Goal: Transaction & Acquisition: Purchase product/service

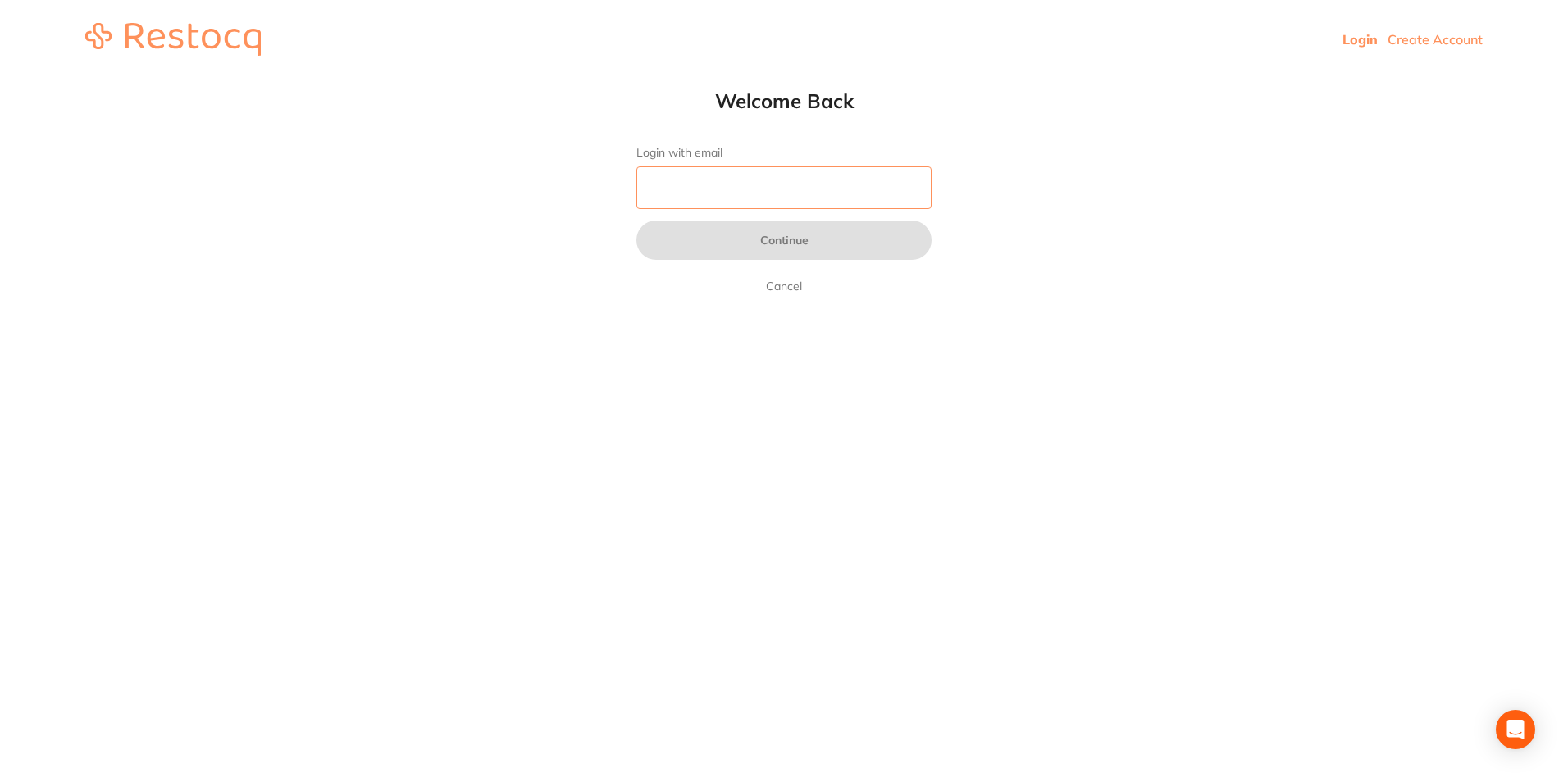
click at [777, 204] on input "Login with email" at bounding box center [784, 188] width 295 height 43
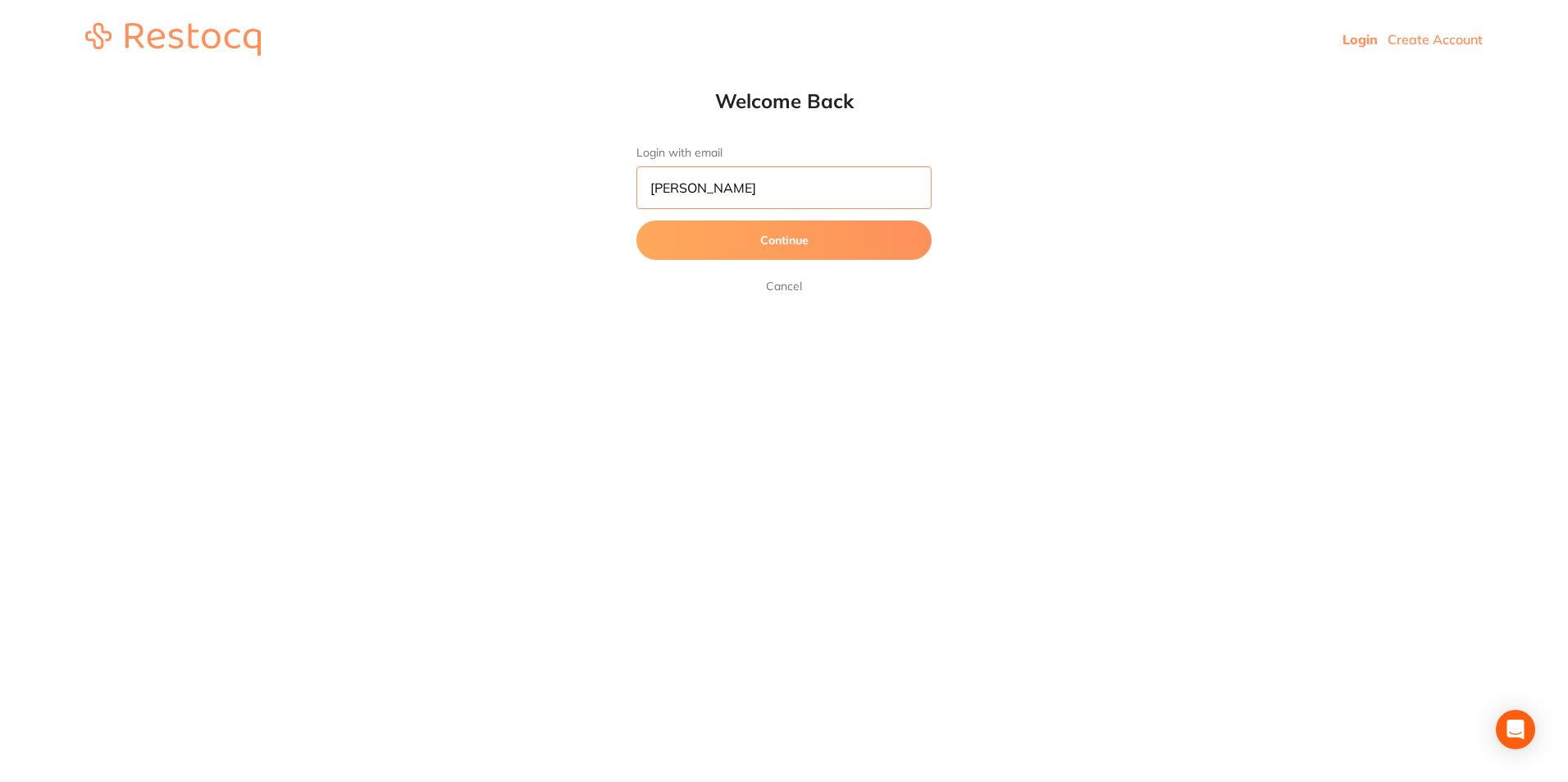
type input "[PERSON_NAME][EMAIL_ADDRESS][DOMAIN_NAME]"
click at [659, 239] on button "Continue" at bounding box center [784, 241] width 295 height 40
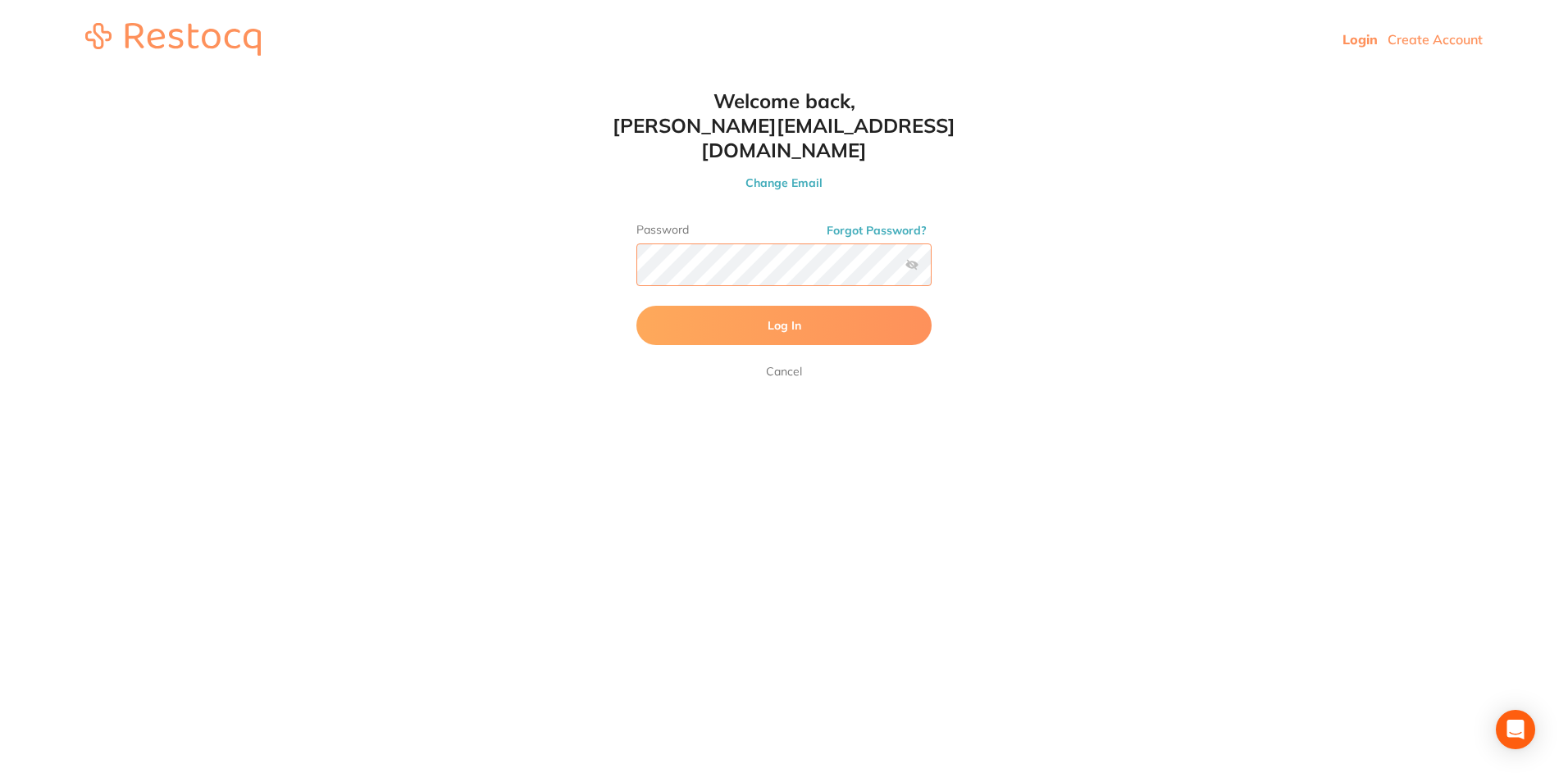
click at [636, 306] on button "Log In" at bounding box center [784, 325] width 295 height 40
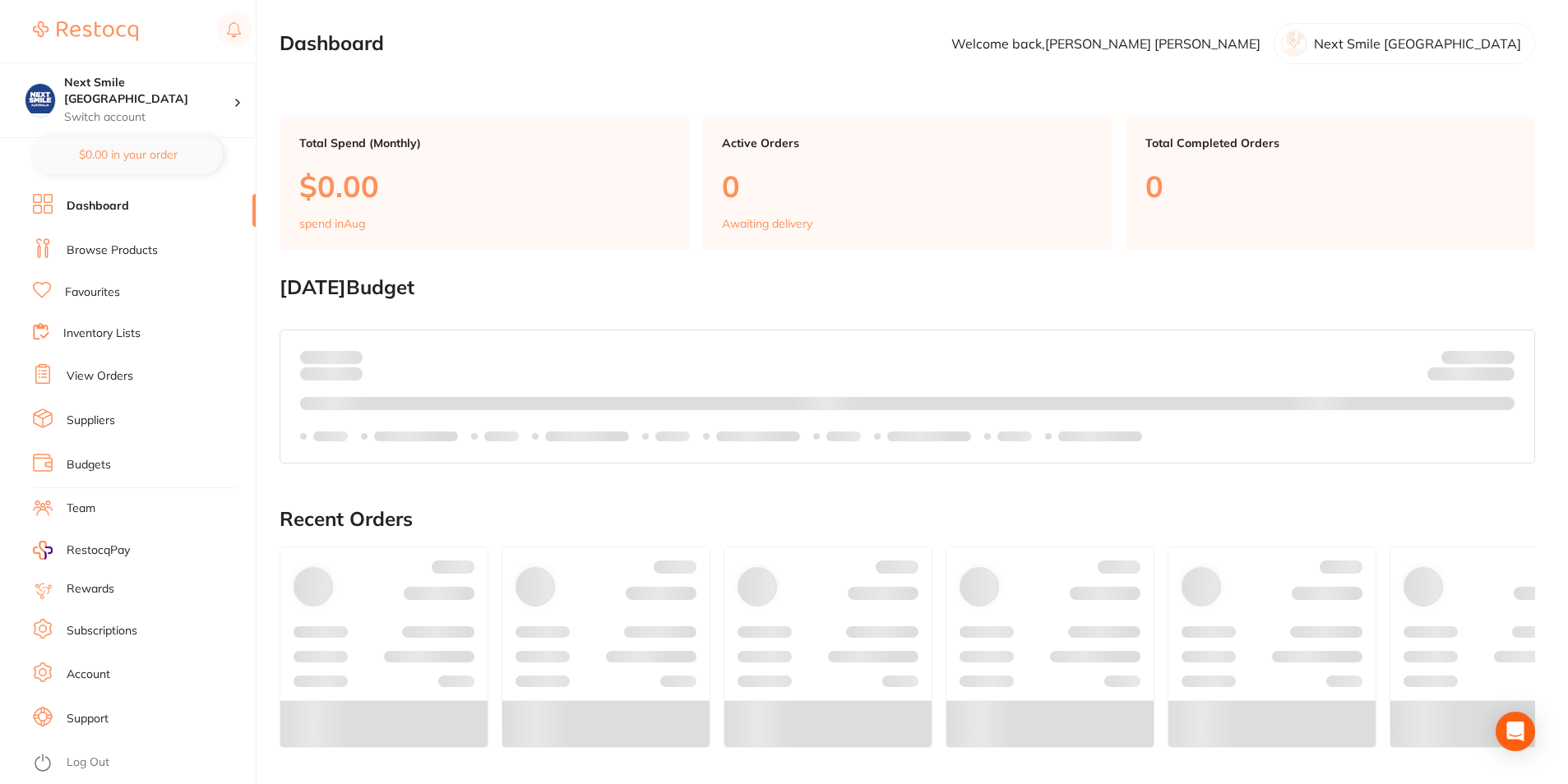
click at [88, 245] on link "Browse Products" at bounding box center [112, 250] width 91 height 17
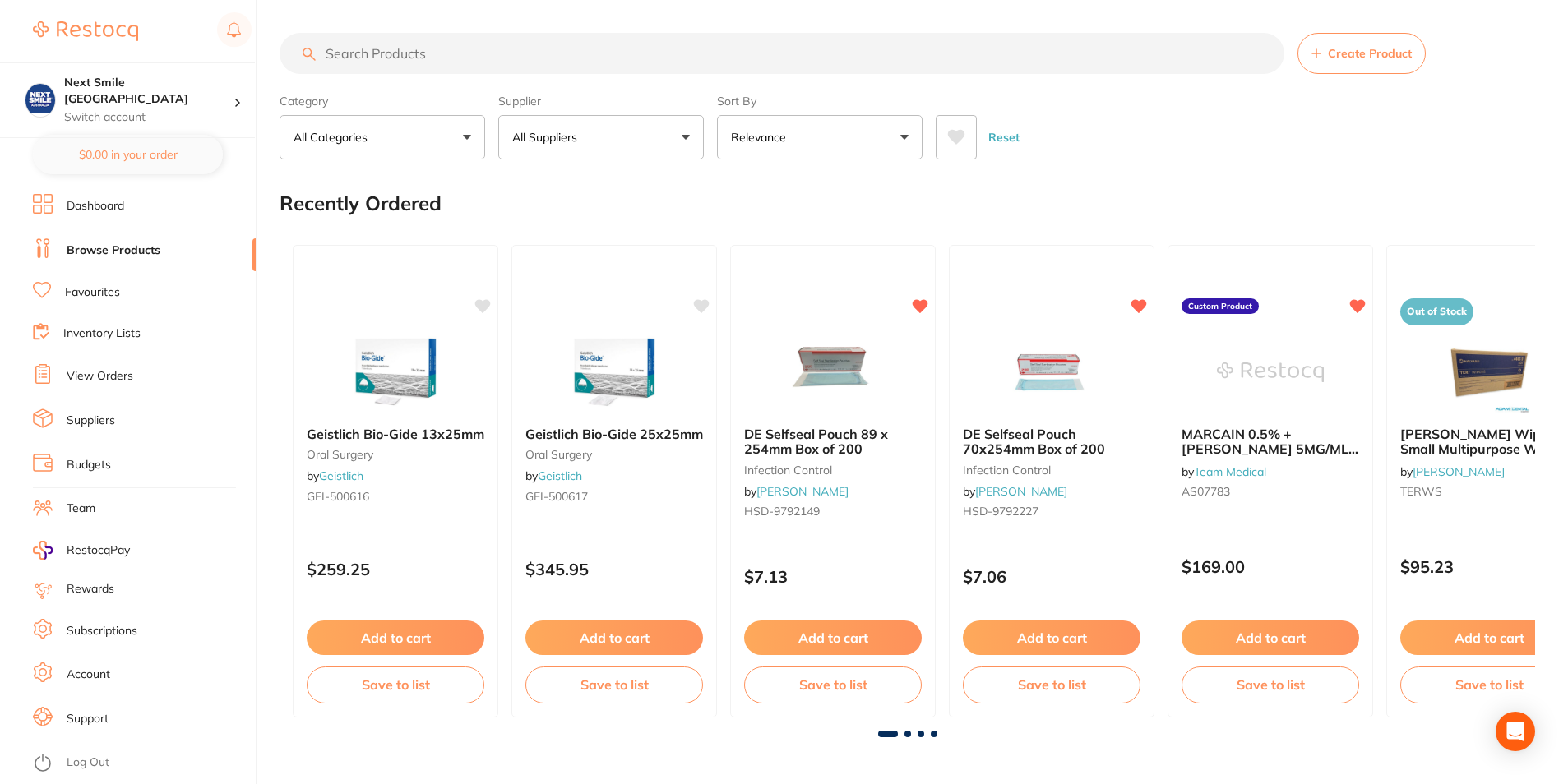
click at [690, 139] on button "All Suppliers" at bounding box center [601, 137] width 206 height 45
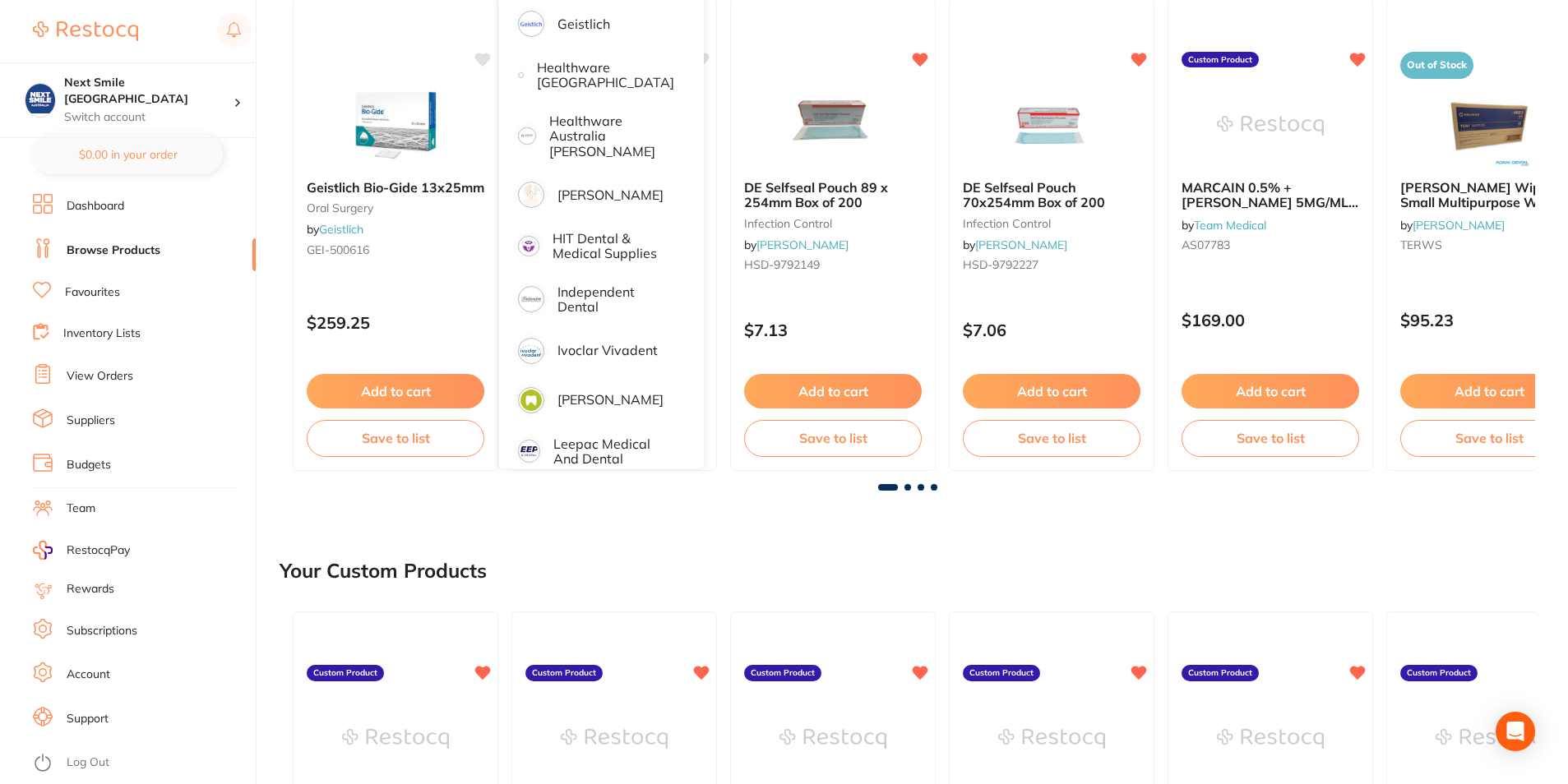
scroll to position [822, 0]
click at [597, 183] on p "[PERSON_NAME]" at bounding box center [611, 191] width 106 height 15
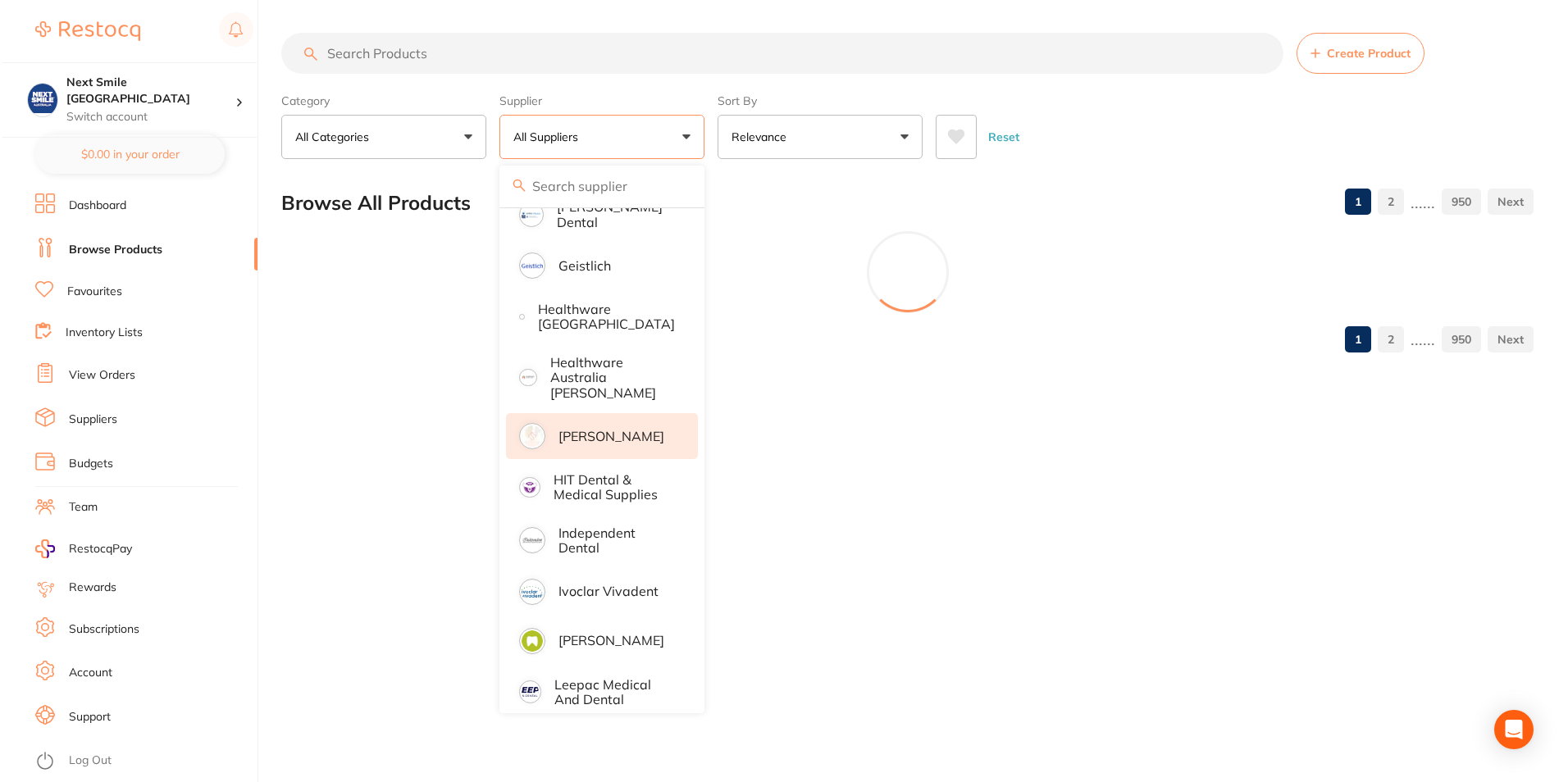
scroll to position [0, 0]
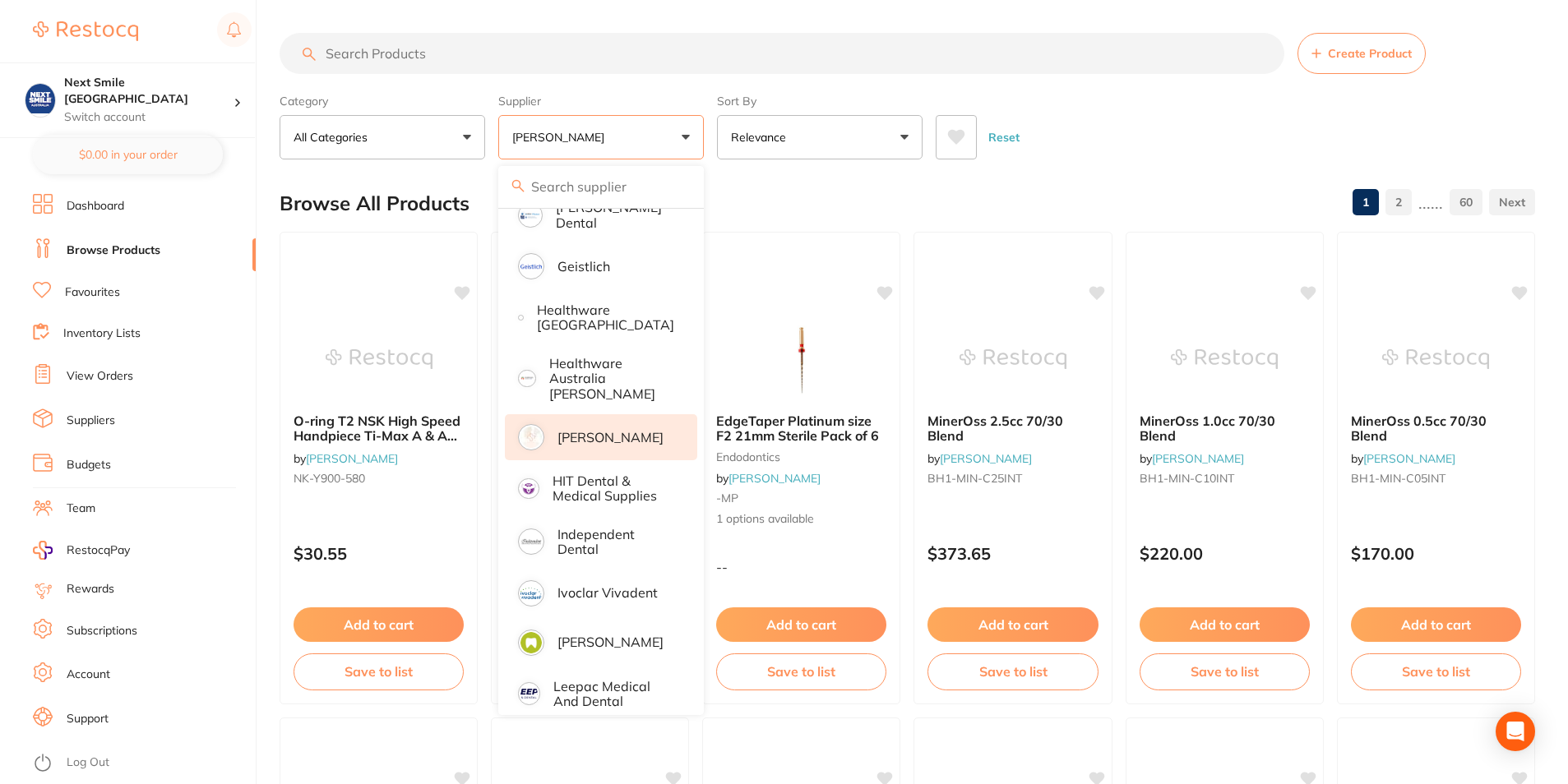
click at [577, 36] on input "search" at bounding box center [782, 54] width 1005 height 41
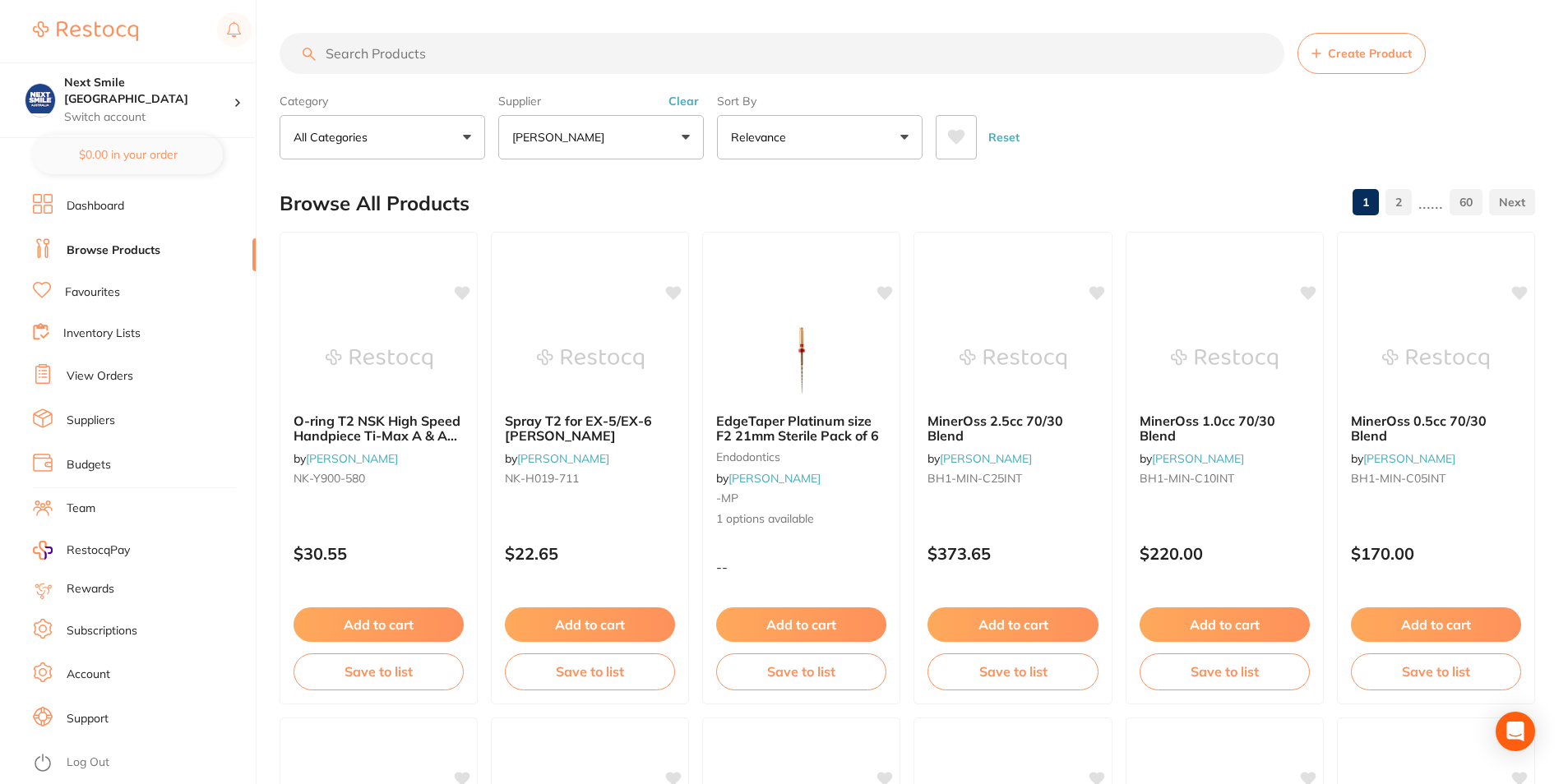
type input "j"
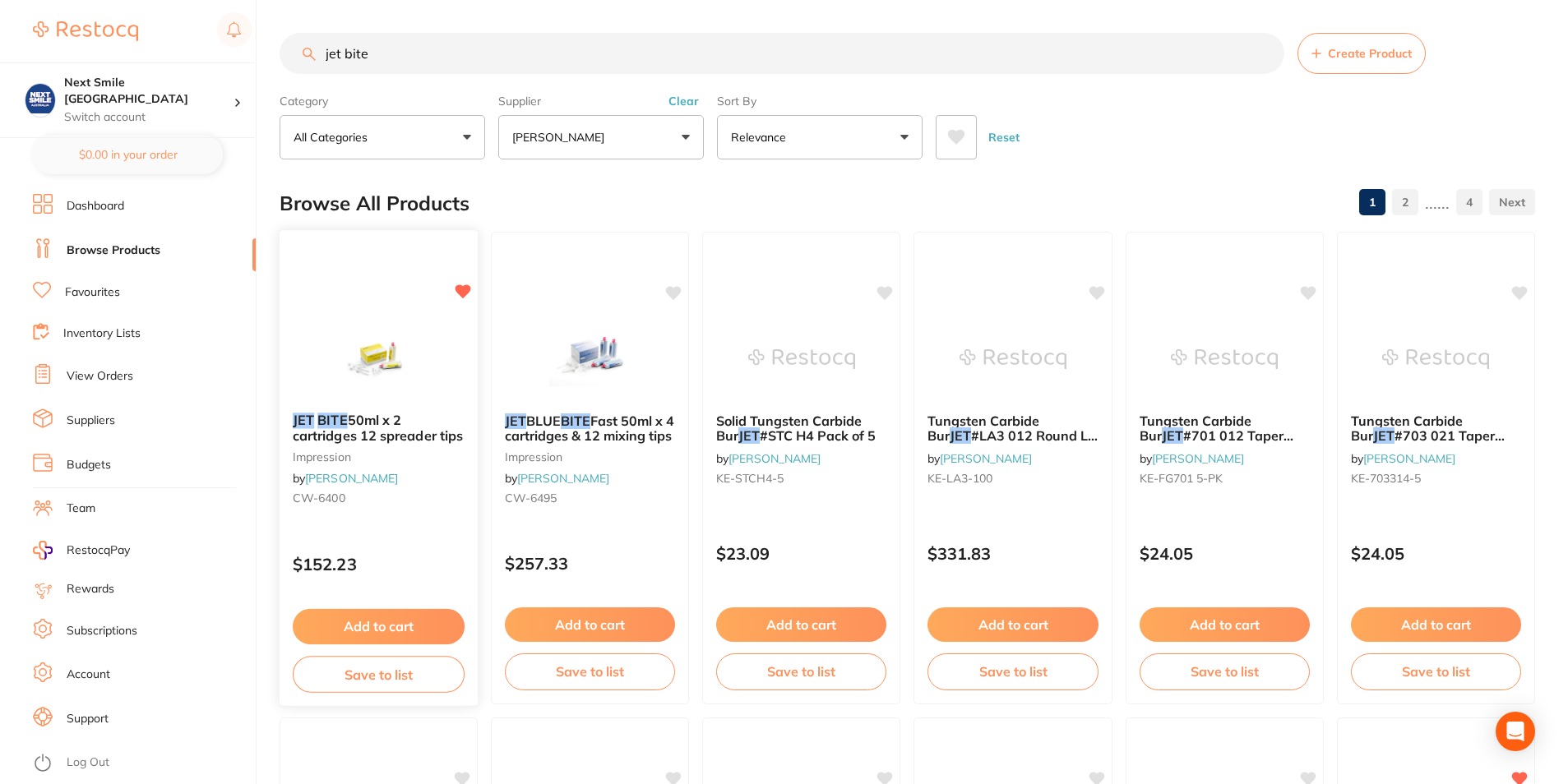
type input "jet bite"
click at [383, 334] on img at bounding box center [379, 358] width 107 height 83
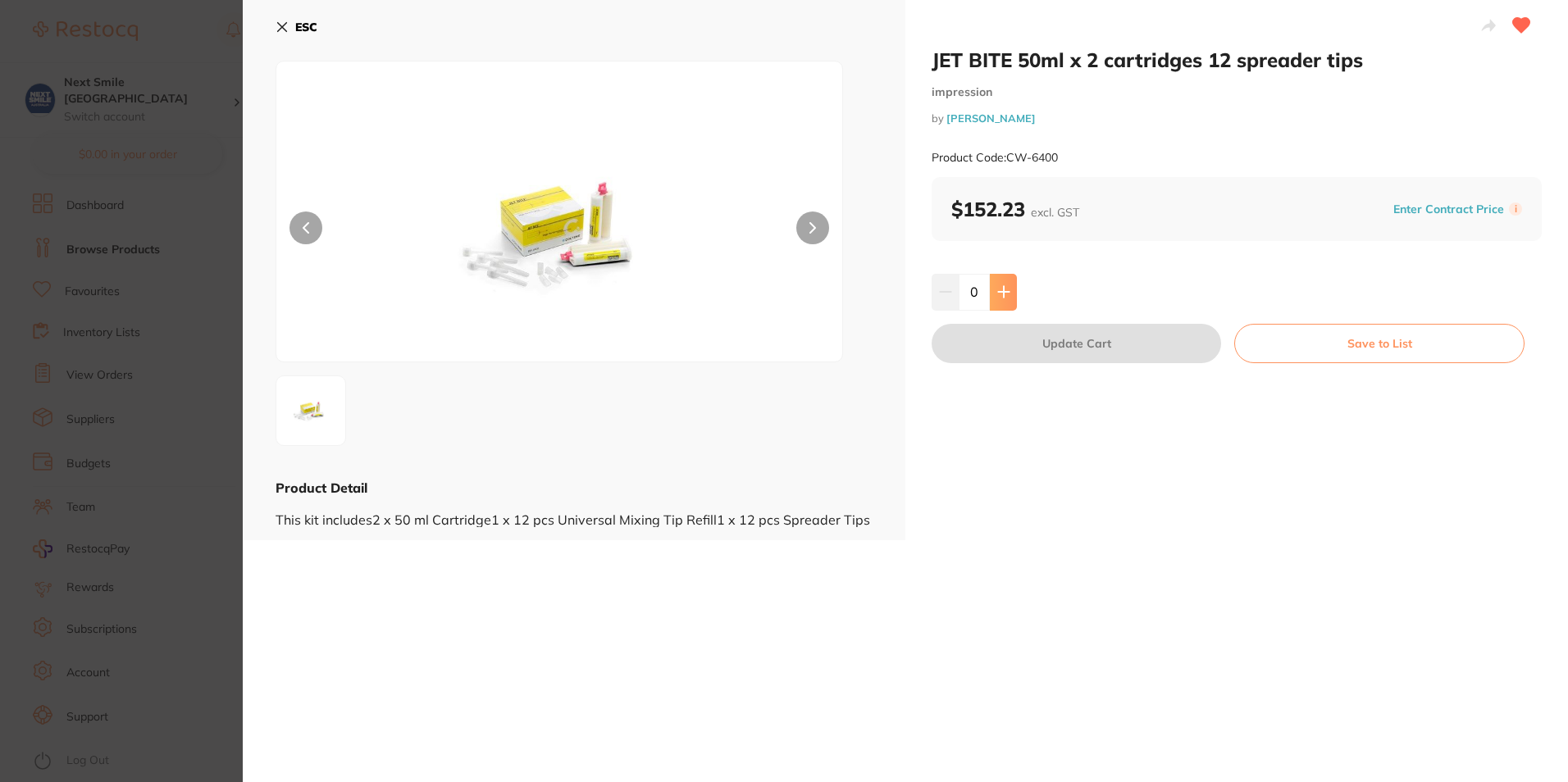
click at [995, 283] on button at bounding box center [1003, 292] width 27 height 36
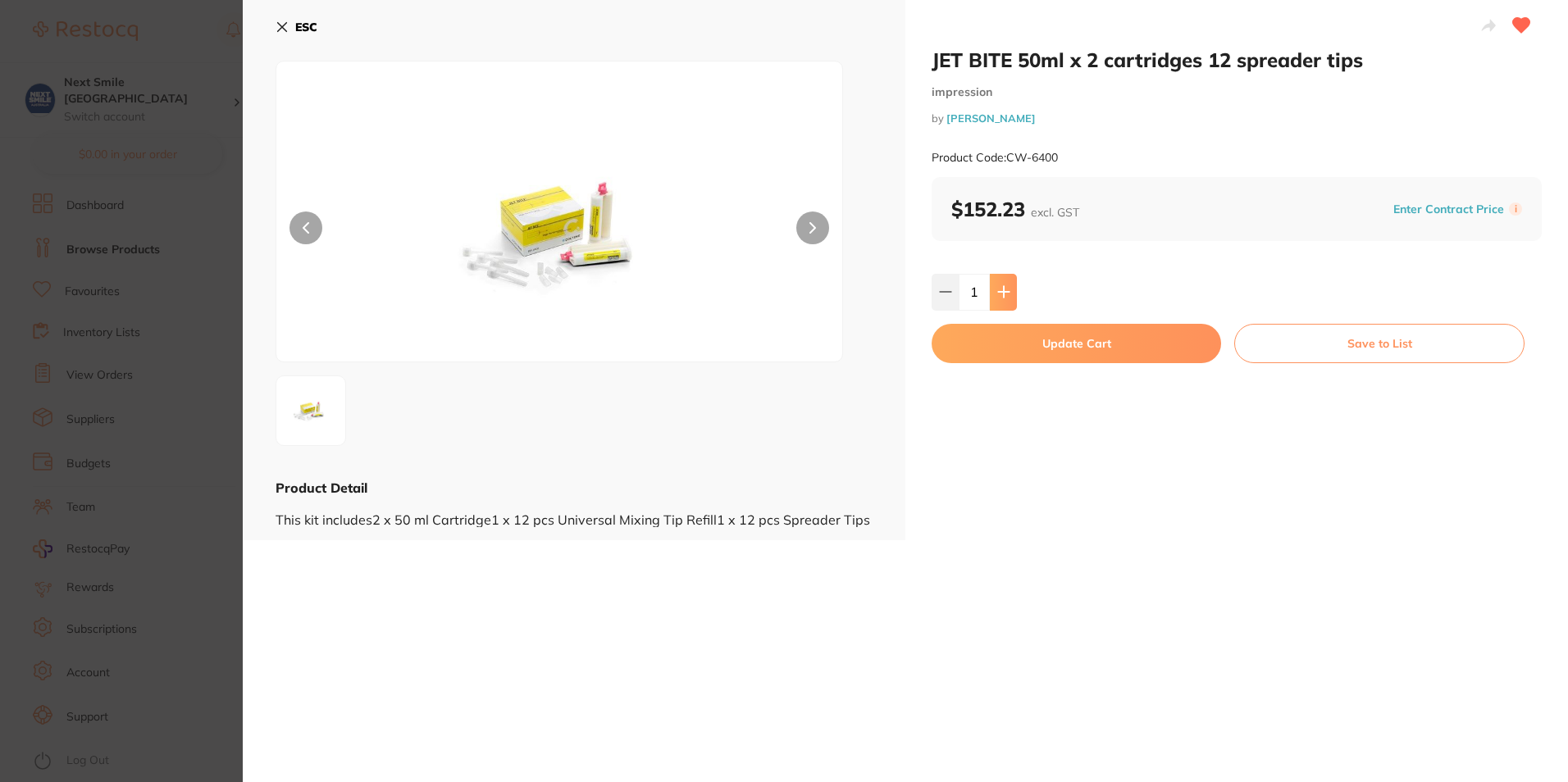
click at [995, 283] on button at bounding box center [1003, 292] width 27 height 36
type input "5"
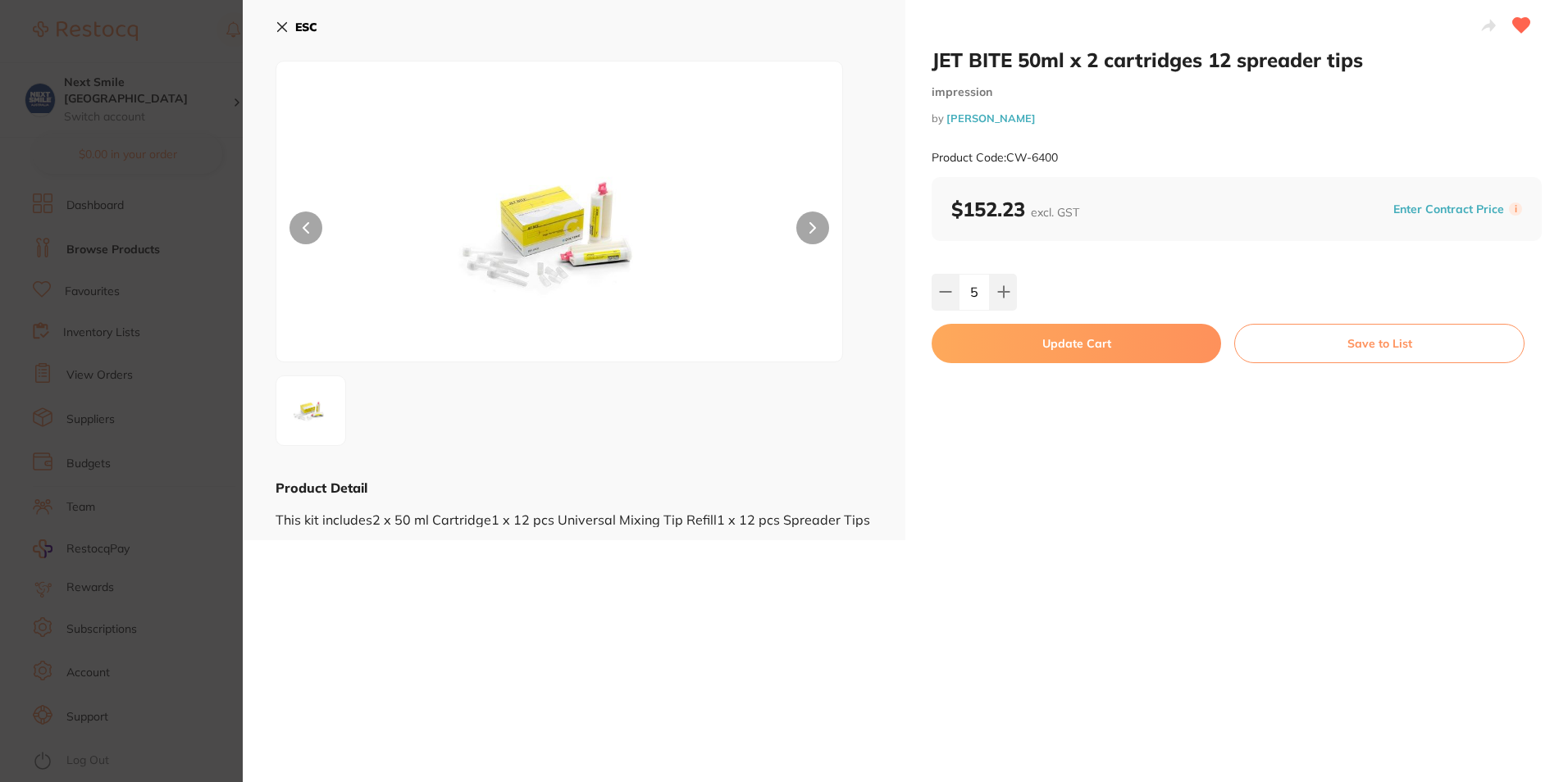
click at [1014, 340] on button "Update Cart" at bounding box center [1076, 344] width 289 height 40
checkbox input "false"
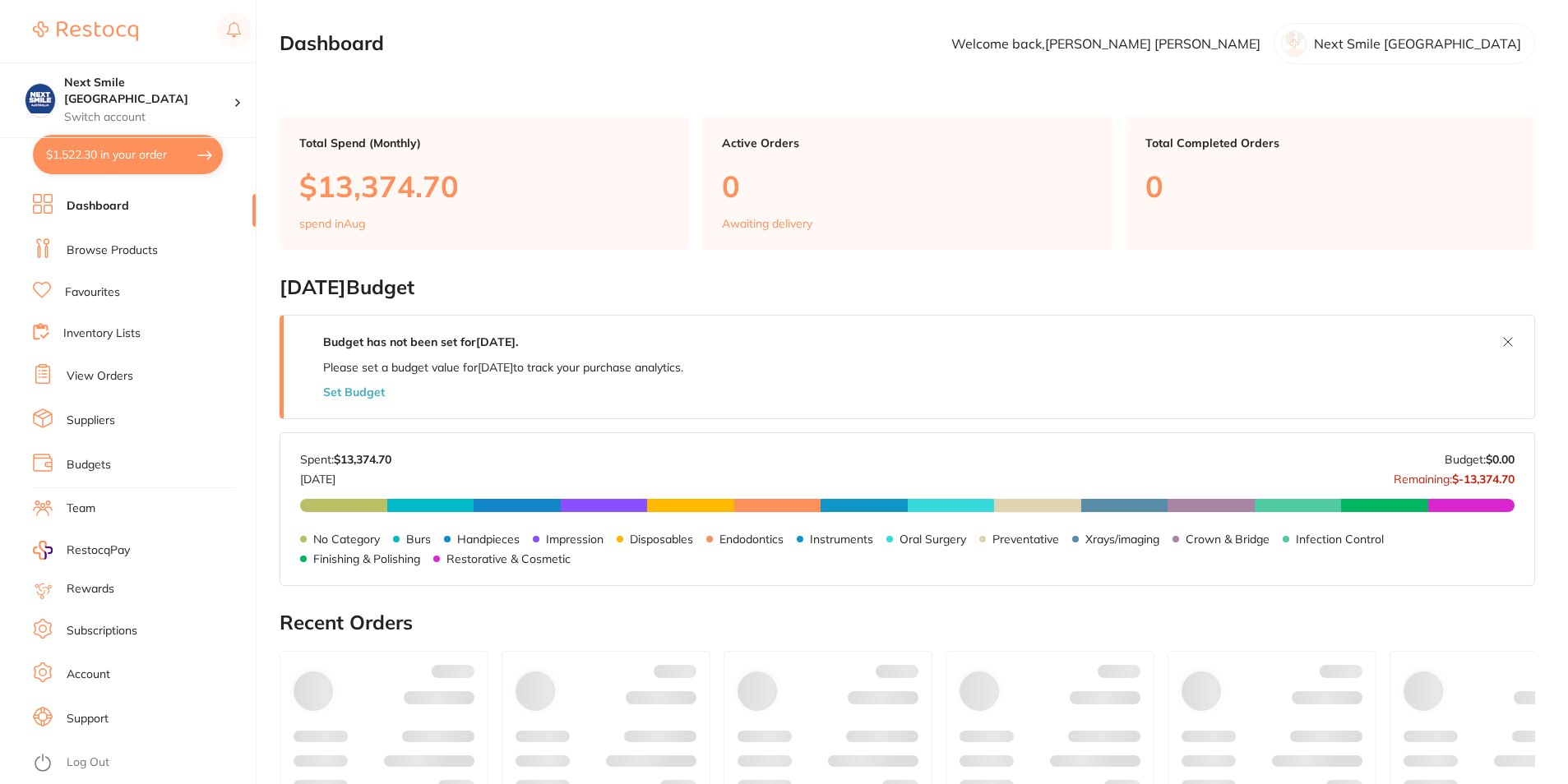
click at [85, 164] on button "$1,522.30 in your order" at bounding box center [128, 154] width 190 height 40
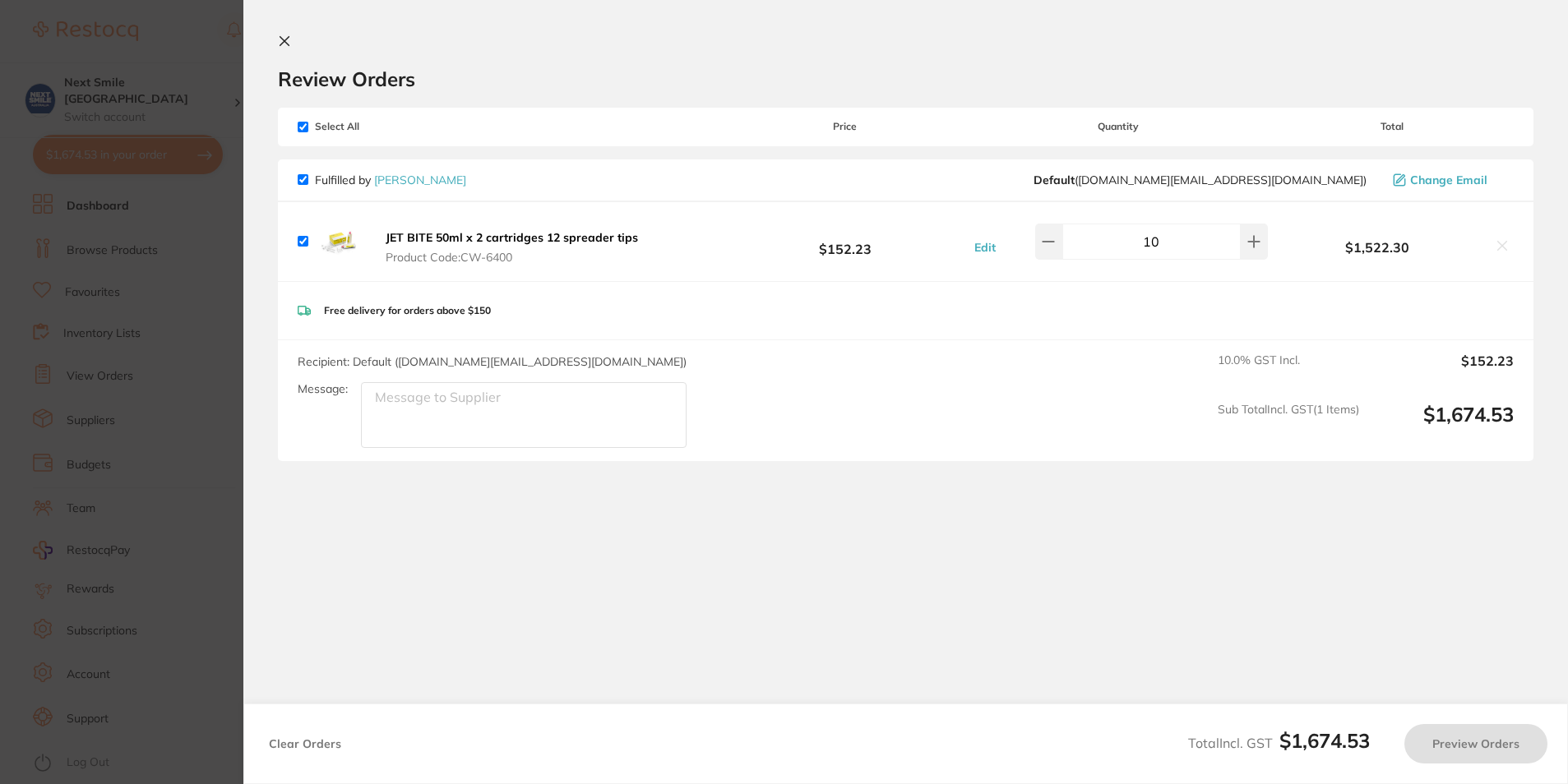
checkbox input "true"
click at [1073, 244] on input "10" at bounding box center [1154, 242] width 179 height 36
click at [1056, 254] on button at bounding box center [1051, 242] width 27 height 36
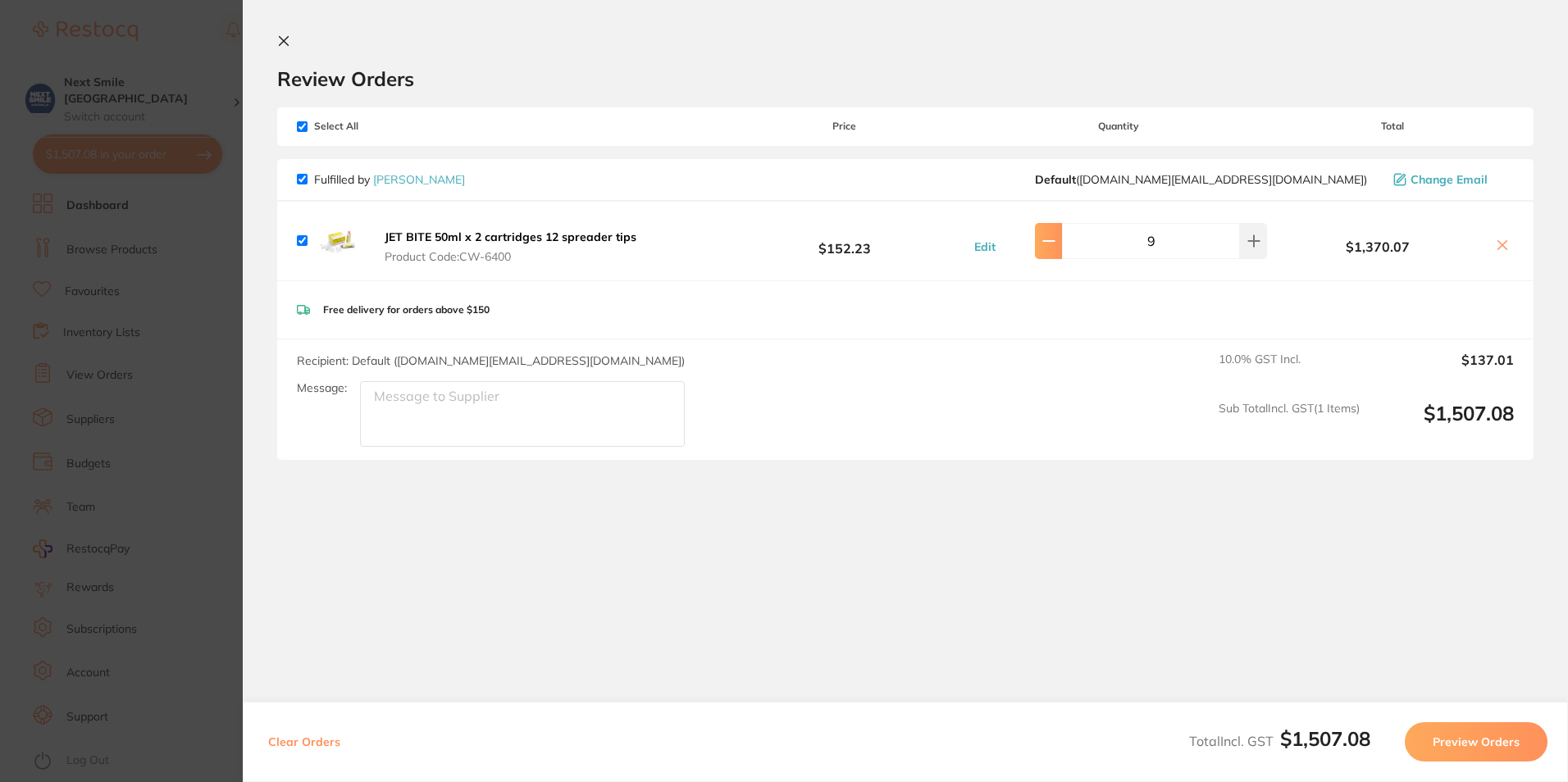
click at [1054, 253] on button at bounding box center [1049, 241] width 27 height 36
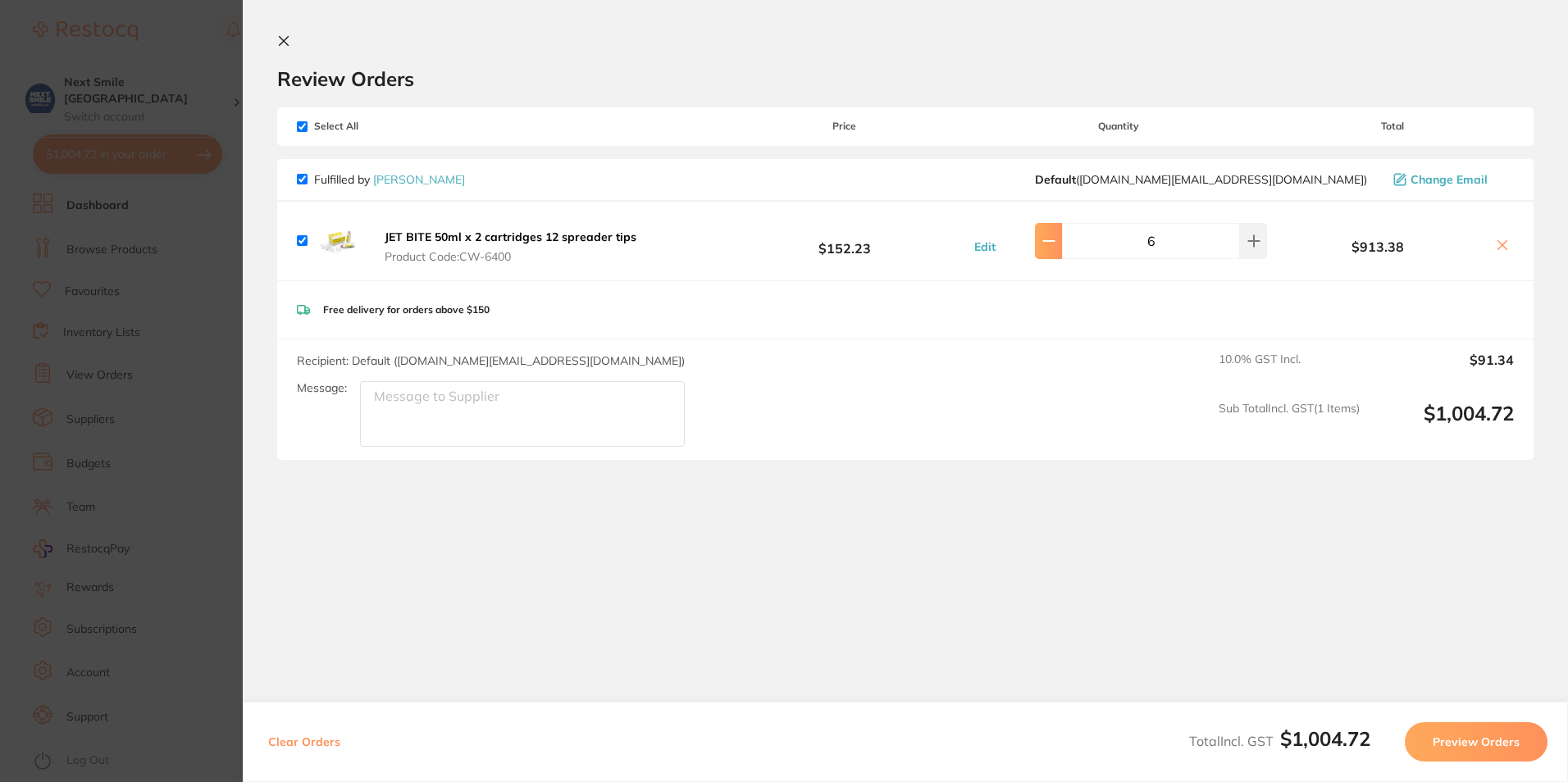
click at [1054, 253] on button at bounding box center [1049, 241] width 27 height 36
type input "5"
click at [1462, 739] on button "Preview Orders" at bounding box center [1476, 742] width 143 height 40
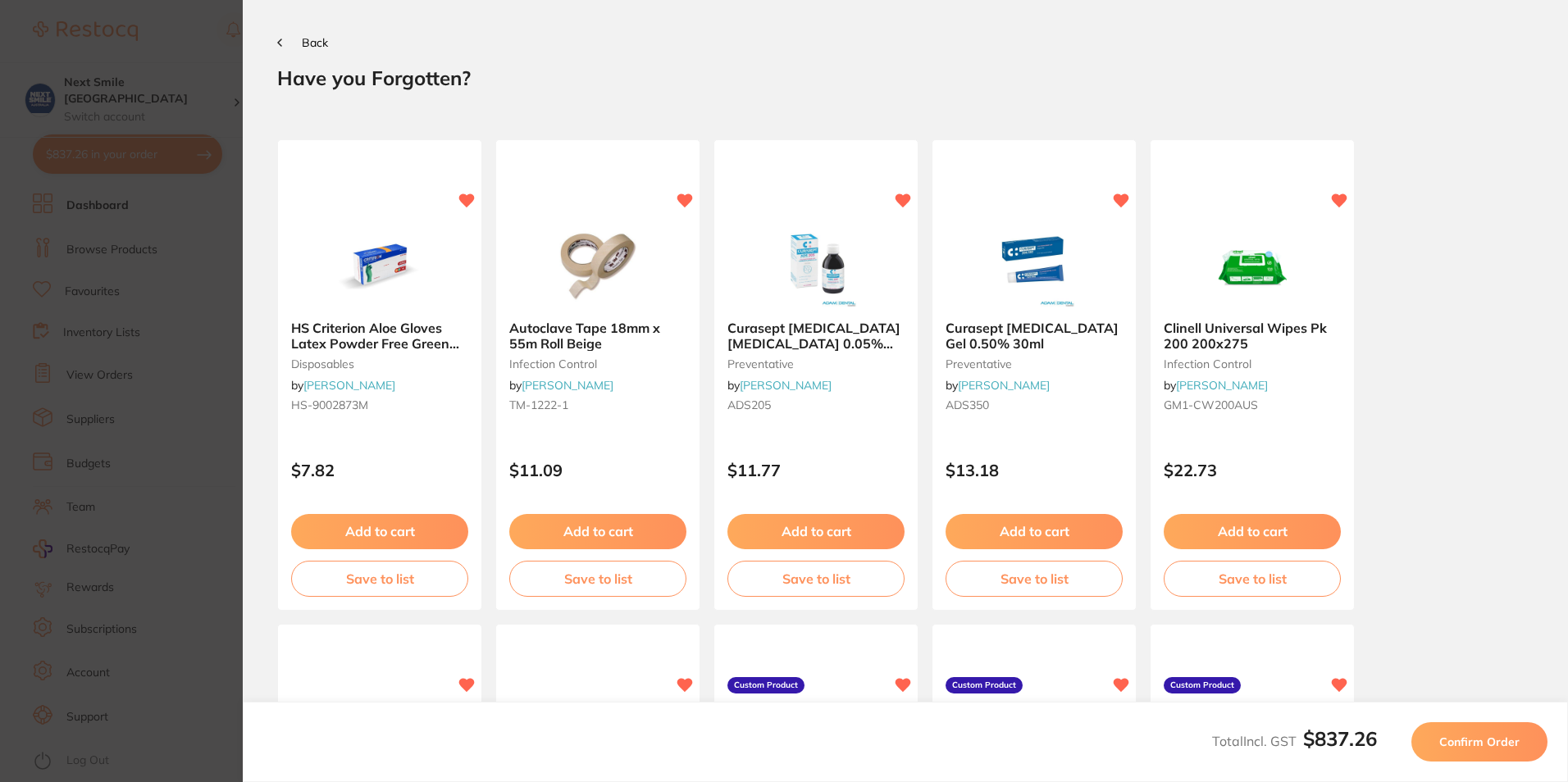
click at [1509, 734] on span "Confirm Order" at bounding box center [1480, 742] width 81 height 15
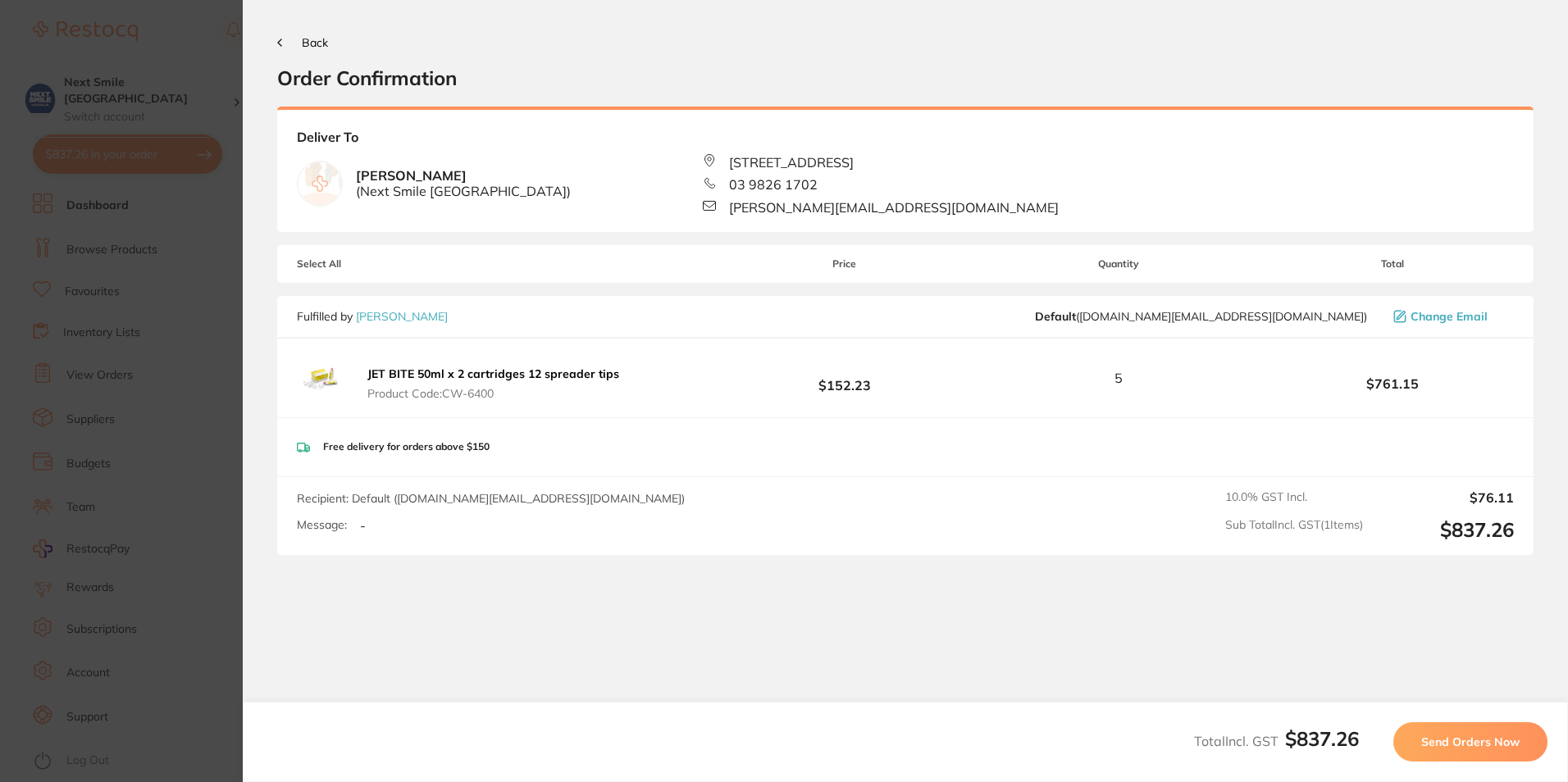
click at [1512, 728] on button "Send Orders Now" at bounding box center [1470, 742] width 154 height 40
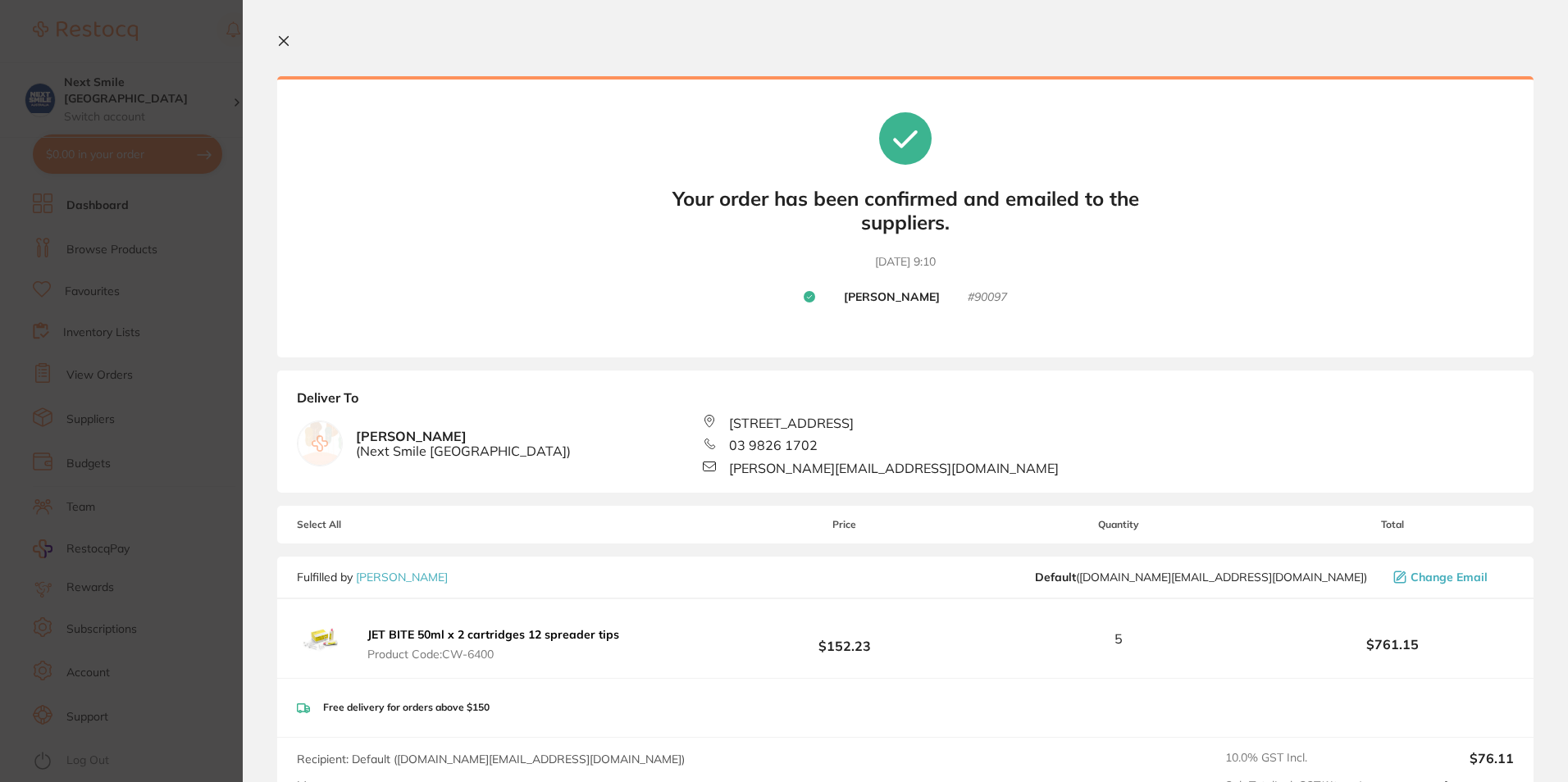
click at [284, 43] on icon at bounding box center [284, 41] width 9 height 9
